Goal: Communication & Community: Share content

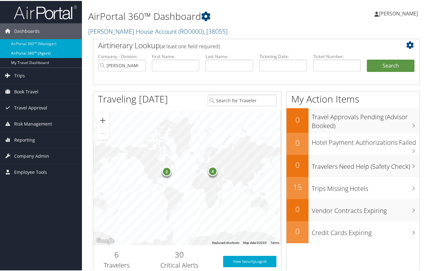
click at [36, 51] on link "AirPortal 360™ (Agent)" at bounding box center [41, 52] width 82 height 9
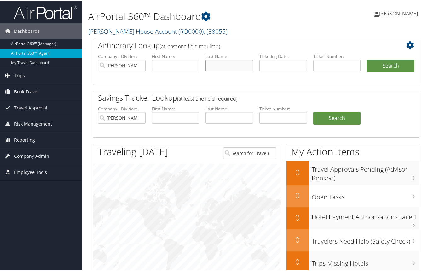
click at [221, 65] on input "text" at bounding box center [230, 65] width 48 height 12
type input "[PERSON_NAME]"
click at [384, 65] on button "Search" at bounding box center [391, 65] width 48 height 13
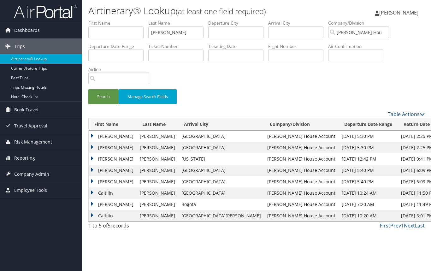
click at [105, 192] on td "Caitilin" at bounding box center [113, 192] width 48 height 11
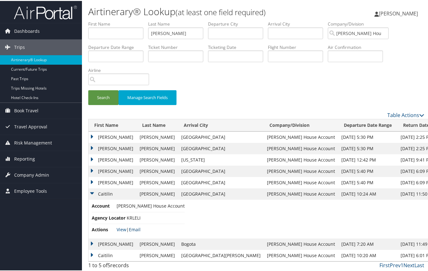
click at [135, 229] on link "Email" at bounding box center [135, 229] width 12 height 6
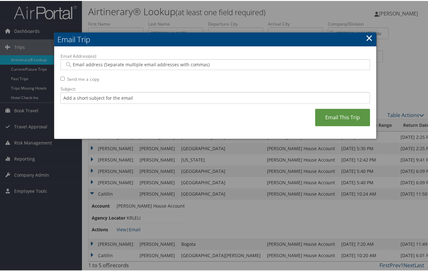
click at [120, 64] on input "Email Address(es):" at bounding box center [215, 64] width 301 height 6
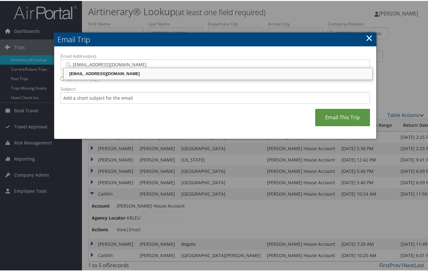
type input "[EMAIL_ADDRESS][DOMAIN_NAME]"
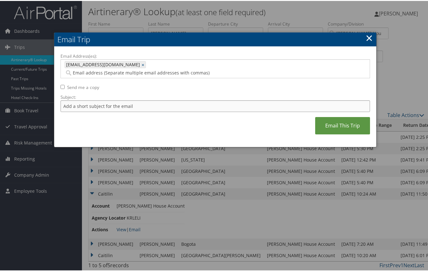
click at [121, 99] on input "Subject:" at bounding box center [216, 105] width 310 height 12
type input "[PERSON_NAME] Air Reservations"
click at [331, 118] on link "Email This Trip" at bounding box center [342, 124] width 55 height 17
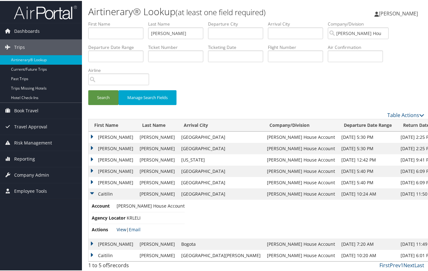
click at [124, 230] on link "View" at bounding box center [122, 229] width 10 height 6
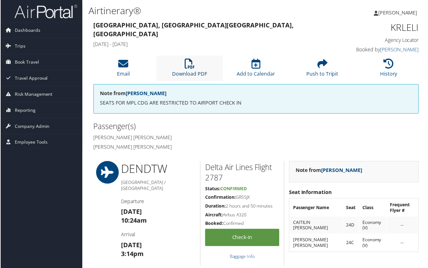
click at [190, 69] on icon at bounding box center [190, 64] width 10 height 10
